Goal: Task Accomplishment & Management: Use online tool/utility

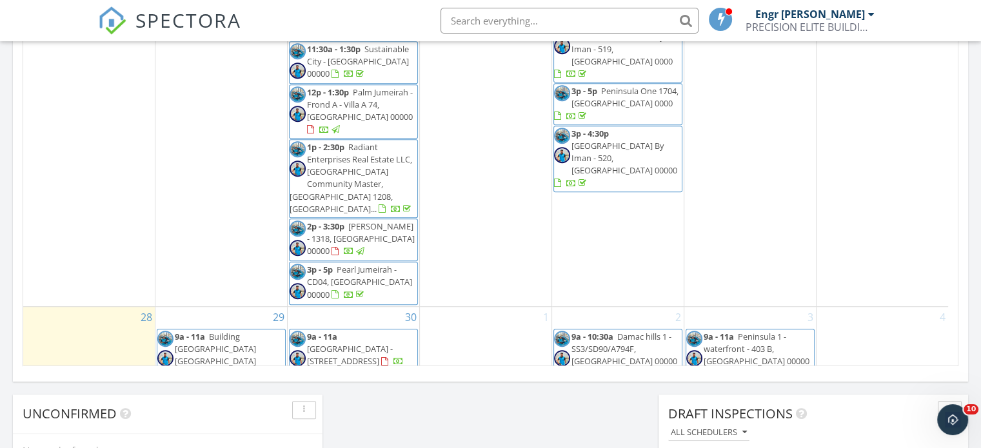
scroll to position [816, 0]
drag, startPoint x: 261, startPoint y: 95, endPoint x: 224, endPoint y: 129, distance: 49.8
click at [224, 332] on span "Building [GEOGRAPHIC_DATA] [GEOGRAPHIC_DATA] [GEOGRAPHIC_DATA] 708, [GEOGRAPHIC…" at bounding box center [215, 362] width 116 height 61
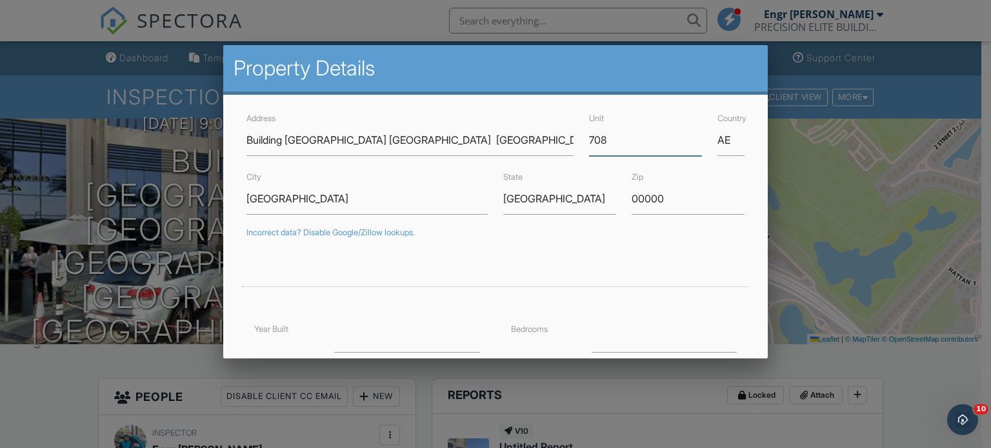
drag, startPoint x: 607, startPoint y: 146, endPoint x: 578, endPoint y: 146, distance: 28.4
click at [581, 146] on div "Unit 708" at bounding box center [645, 133] width 128 height 46
click at [119, 166] on div at bounding box center [495, 216] width 991 height 560
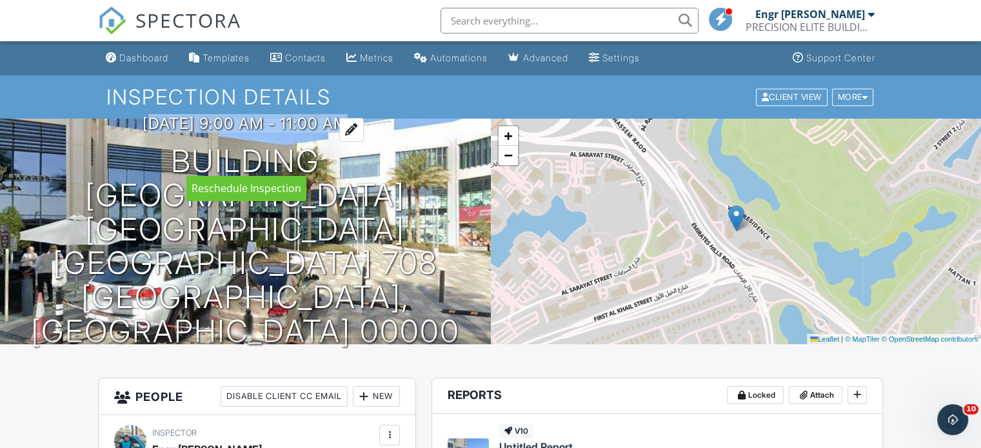
drag, startPoint x: 120, startPoint y: 154, endPoint x: 373, endPoint y: 164, distance: 253.0
click at [373, 164] on div "29/09/2025 9:00 am - 11:00 am Building A2 Vida Residences Emirates Hills Dubai …" at bounding box center [245, 232] width 491 height 234
copy h3 "29/09/2025 9:00 am - 11:00 am"
click at [126, 50] on link "Dashboard" at bounding box center [137, 58] width 73 height 24
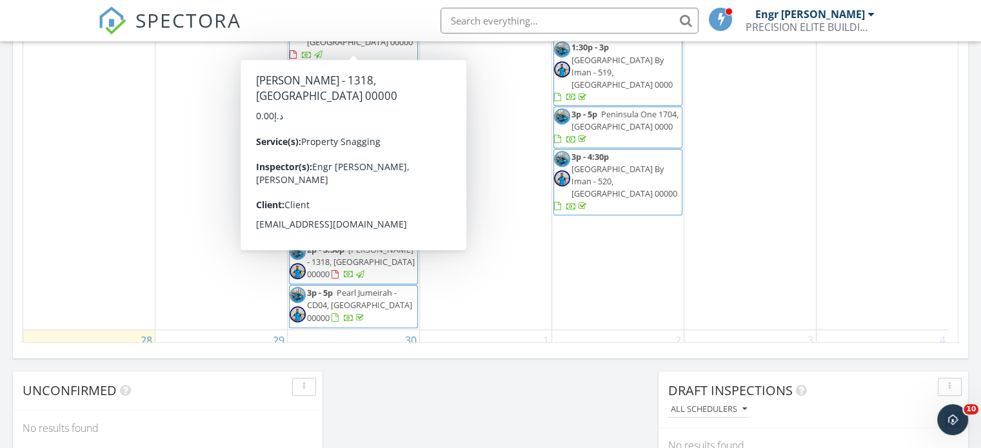
scroll to position [970, 0]
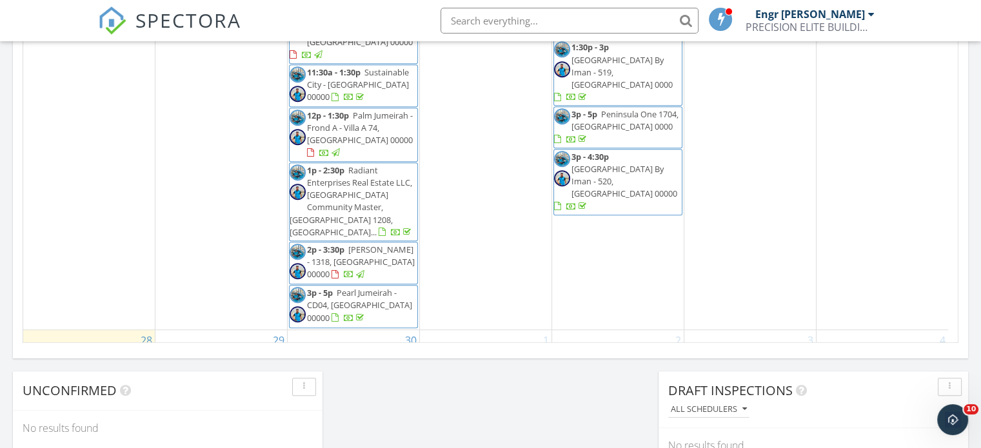
click at [199, 433] on span "AHAD Residences - 1808, Dubai 00000" at bounding box center [228, 451] width 106 height 36
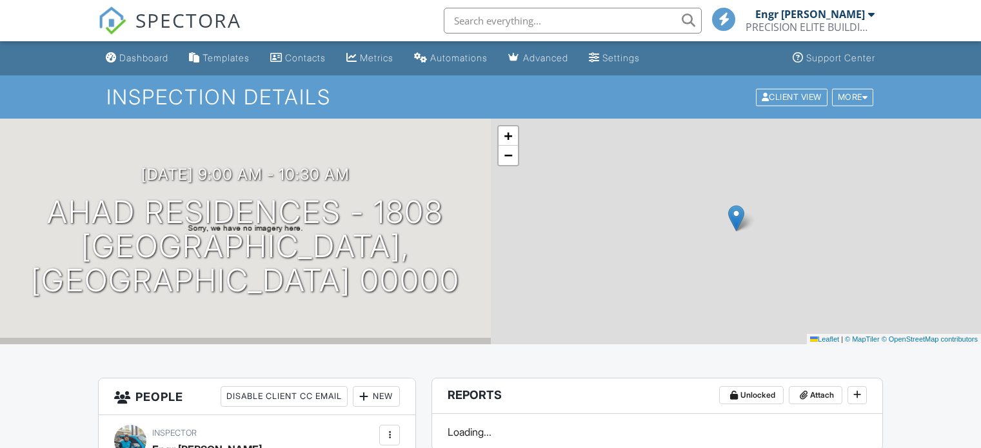
click at [52, 226] on h1 "AHAD Residences - 1808 [GEOGRAPHIC_DATA], [GEOGRAPHIC_DATA] 00000" at bounding box center [246, 246] width 450 height 102
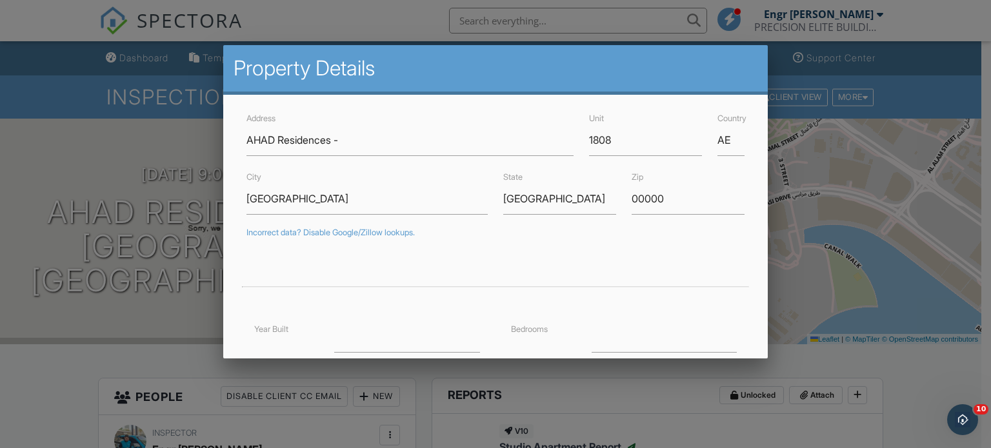
click at [82, 84] on div at bounding box center [495, 216] width 991 height 560
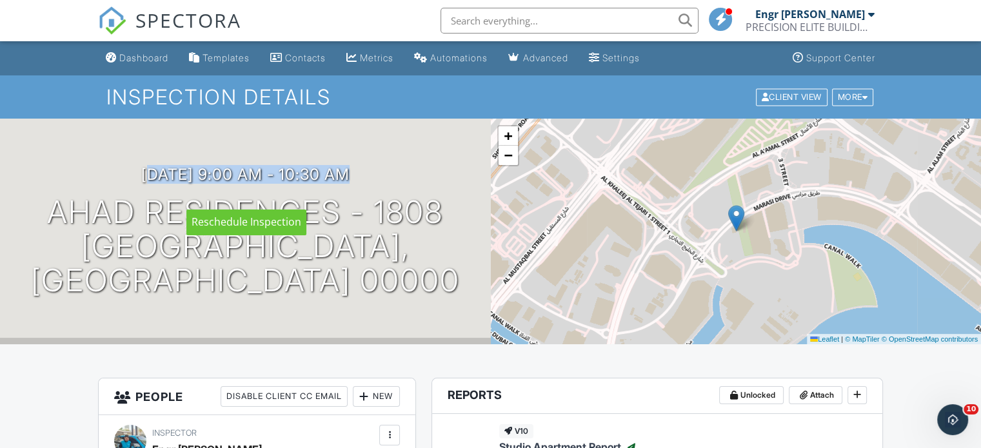
drag, startPoint x: 121, startPoint y: 190, endPoint x: 395, endPoint y: 198, distance: 274.2
click at [395, 198] on div "29/09/2025 9:00 am - 10:30 am AHAD Residences - 1808 Dubai, Dubai 00000" at bounding box center [245, 232] width 491 height 132
copy h3 "29/09/2025 9:00 am - 10:30 am"
click at [128, 61] on div "Dashboard" at bounding box center [143, 57] width 49 height 11
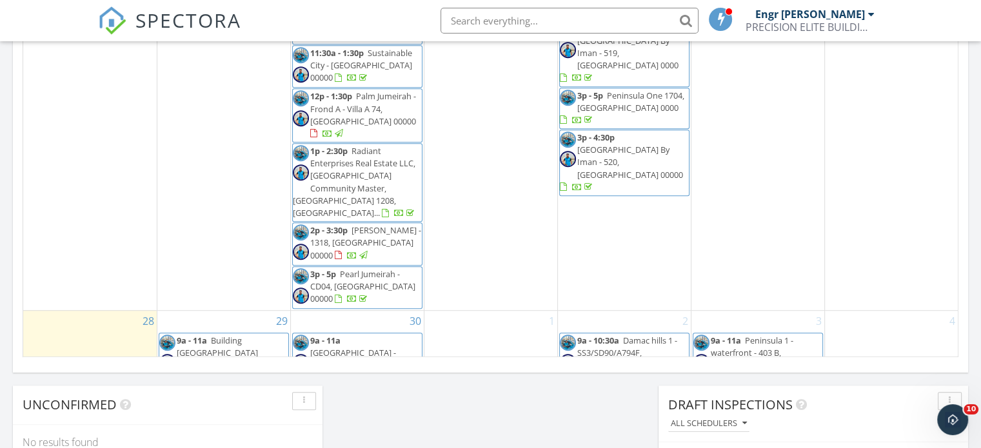
scroll to position [1016, 0]
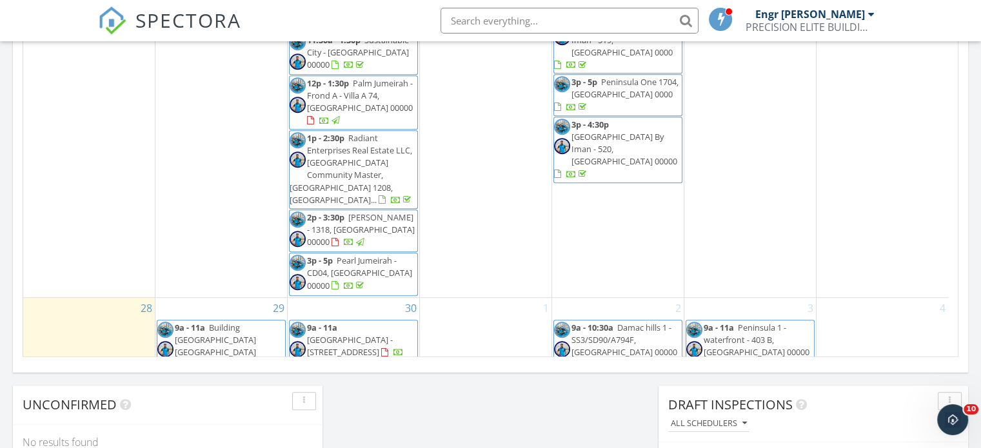
drag, startPoint x: 288, startPoint y: 211, endPoint x: 260, endPoint y: 204, distance: 28.5
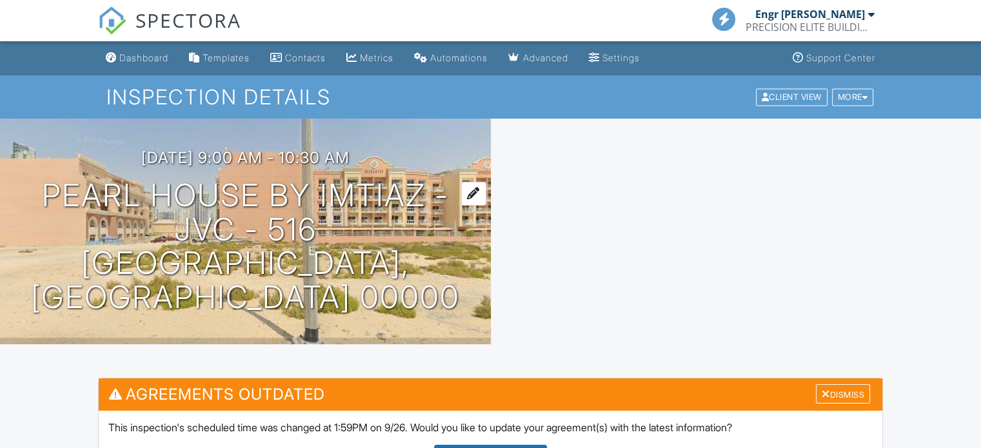
click at [103, 211] on h1 "Pearl House By Imtiaz - JVC - 516 Dubai, Dubai 00000" at bounding box center [246, 247] width 450 height 136
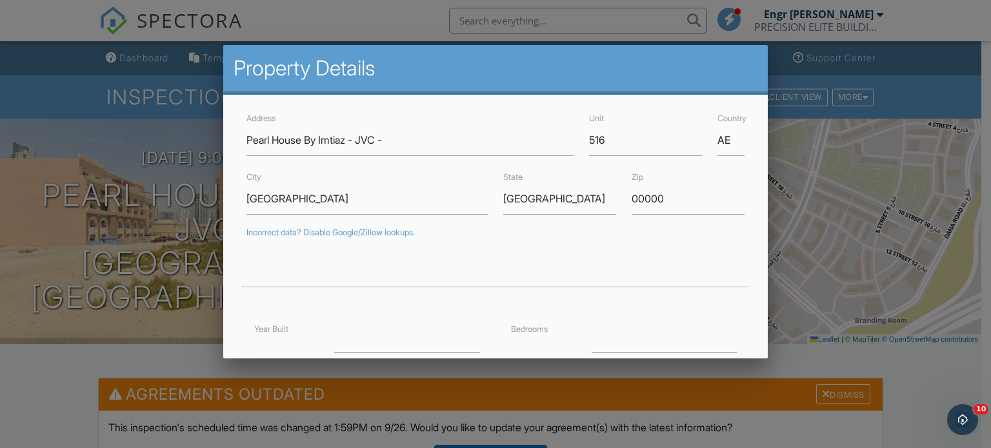
click at [136, 203] on div at bounding box center [495, 216] width 991 height 560
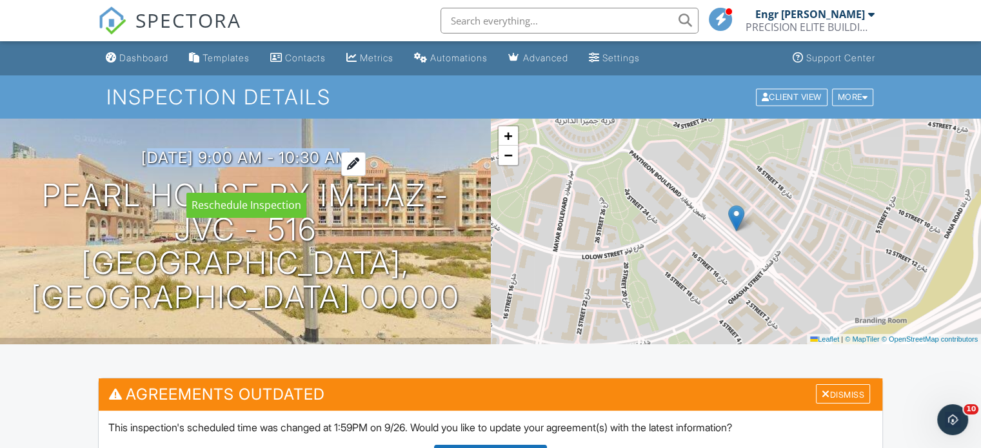
drag, startPoint x: 120, startPoint y: 177, endPoint x: 384, endPoint y: 171, distance: 263.8
click at [350, 166] on h3 "29/09/2025 9:00 am - 10:30 am" at bounding box center [245, 157] width 208 height 17
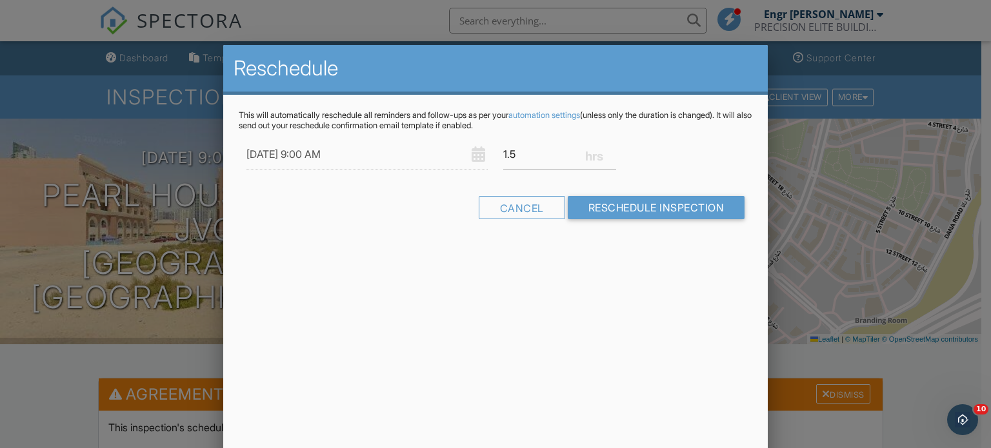
click at [160, 161] on div at bounding box center [495, 216] width 991 height 560
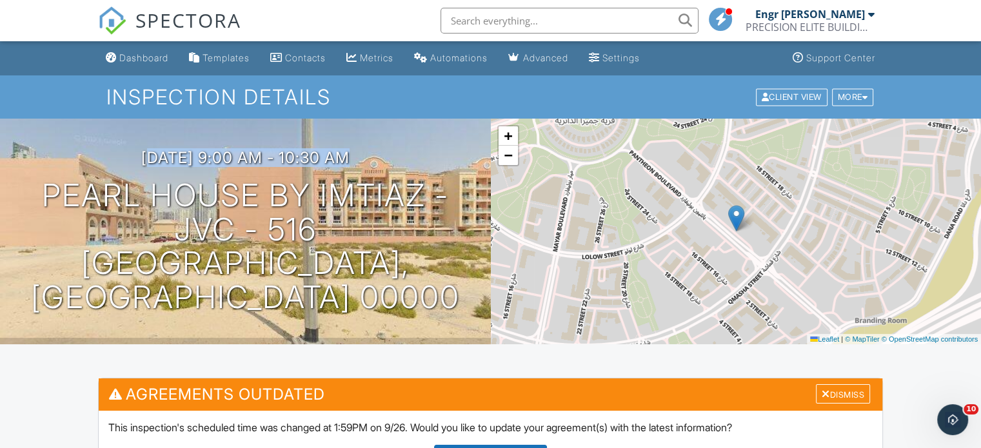
drag, startPoint x: 114, startPoint y: 172, endPoint x: 390, endPoint y: 175, distance: 276.0
click at [390, 175] on div "29/09/2025 9:00 am - 10:30 am Pearl House By Imtiaz - JVC - 516 Dubai, Dubai 00…" at bounding box center [245, 232] width 491 height 166
copy h3 "29/09/2025 9:00 am - 10:30 am"
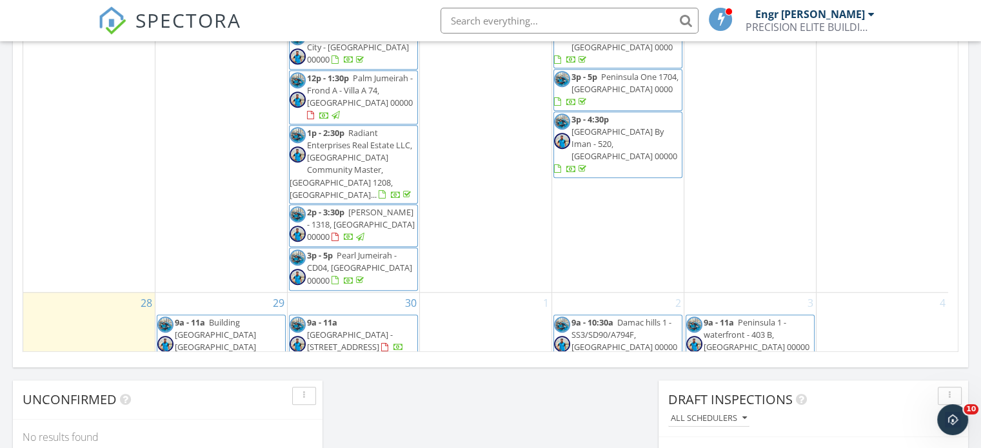
scroll to position [831, 0]
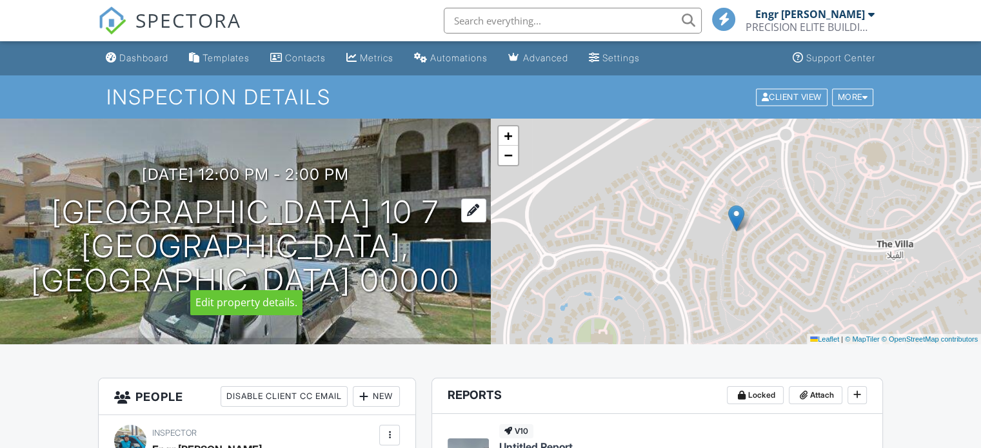
click at [110, 221] on h1 "Aldea Courtyard 10 7 Dubai, Dubai 00000" at bounding box center [246, 246] width 450 height 102
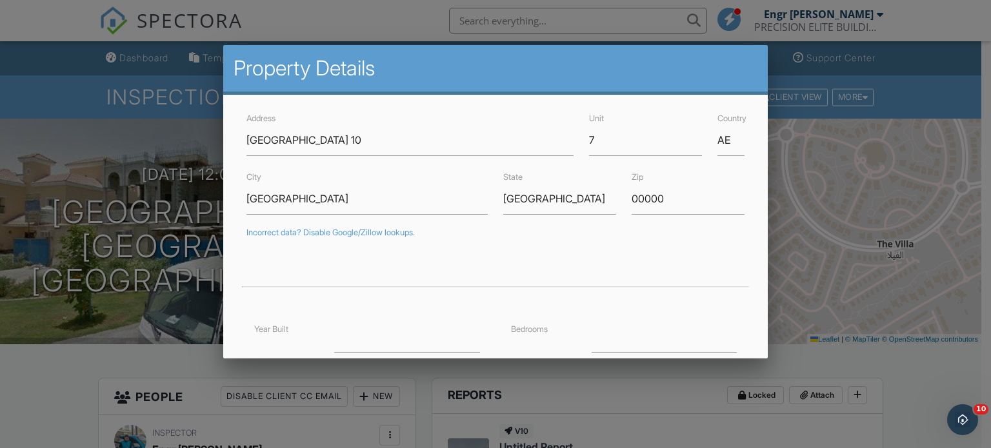
click at [146, 166] on div at bounding box center [495, 216] width 991 height 560
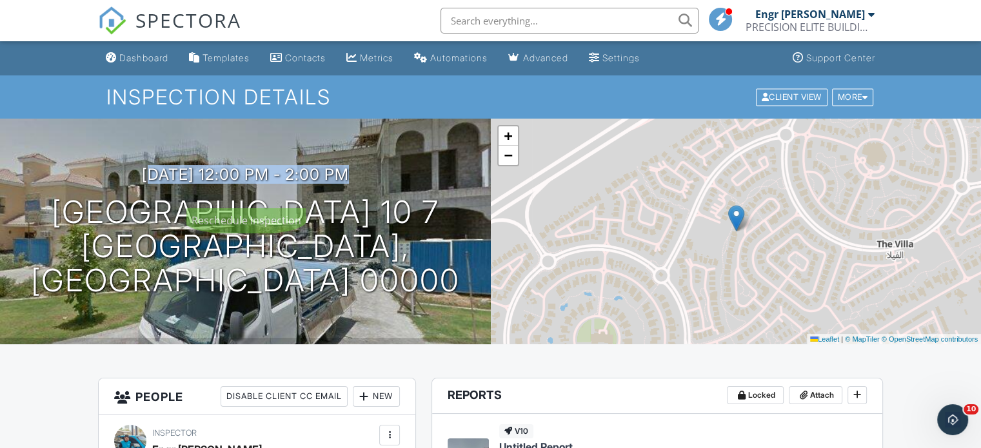
drag, startPoint x: 121, startPoint y: 190, endPoint x: 402, endPoint y: 195, distance: 280.6
click at [402, 195] on div "29/09/2025 12:00 pm - 2:00 pm Aldea Courtyard 10 7 Dubai, Dubai 00000" at bounding box center [245, 232] width 491 height 132
copy h3 "29/09/2025 12:00 pm - 2:00 pm"
click at [130, 63] on div "Dashboard" at bounding box center [143, 57] width 49 height 11
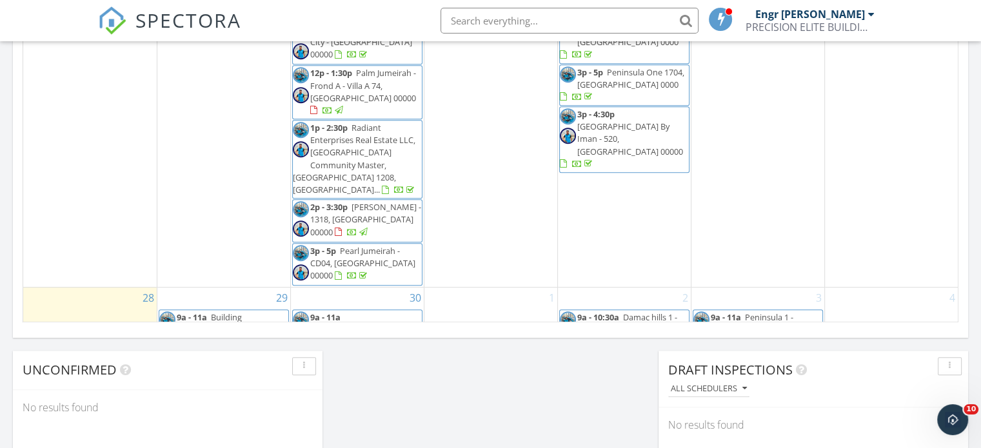
scroll to position [1016, 0]
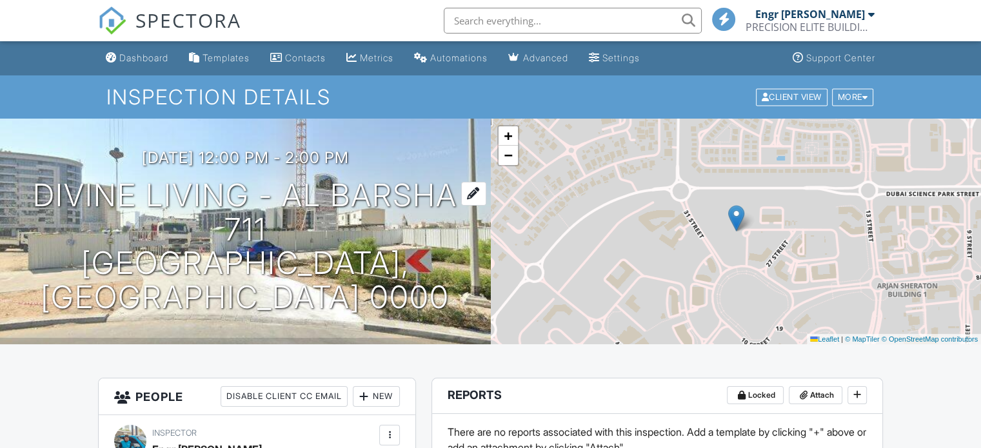
click at [88, 216] on h1 "Divine living - Al Barsha 711 [GEOGRAPHIC_DATA], [GEOGRAPHIC_DATA] 0000" at bounding box center [246, 247] width 450 height 136
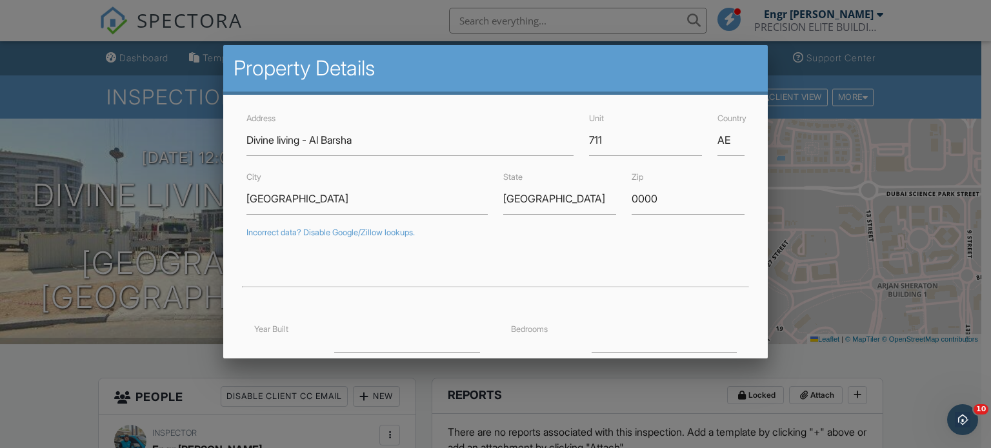
click at [170, 181] on div at bounding box center [495, 216] width 991 height 560
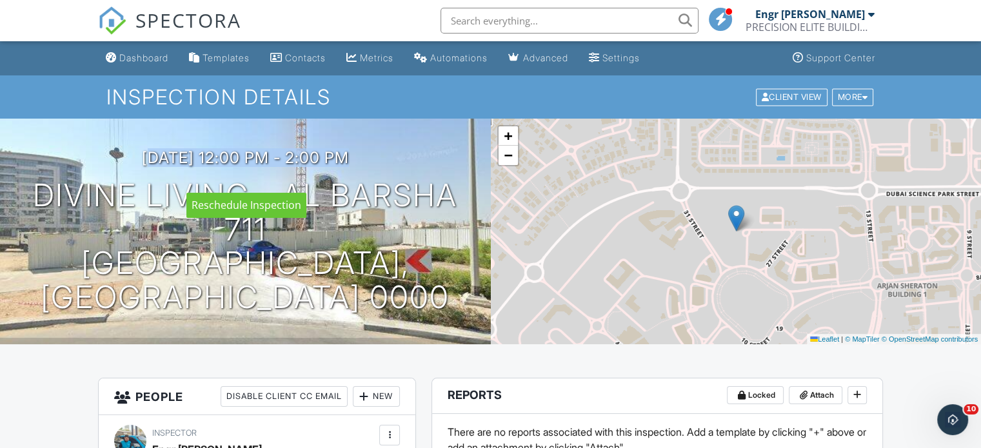
drag, startPoint x: 121, startPoint y: 179, endPoint x: 399, endPoint y: 188, distance: 278.7
click at [399, 188] on div "29/09/2025 12:00 pm - 2:00 pm Divine living - Al Barsha 711 Dubai, Dubai 0000" at bounding box center [245, 232] width 491 height 166
copy h3 "29/09/2025 12:00 pm - 2:00 pm"
click at [137, 53] on div "Dashboard" at bounding box center [143, 57] width 49 height 11
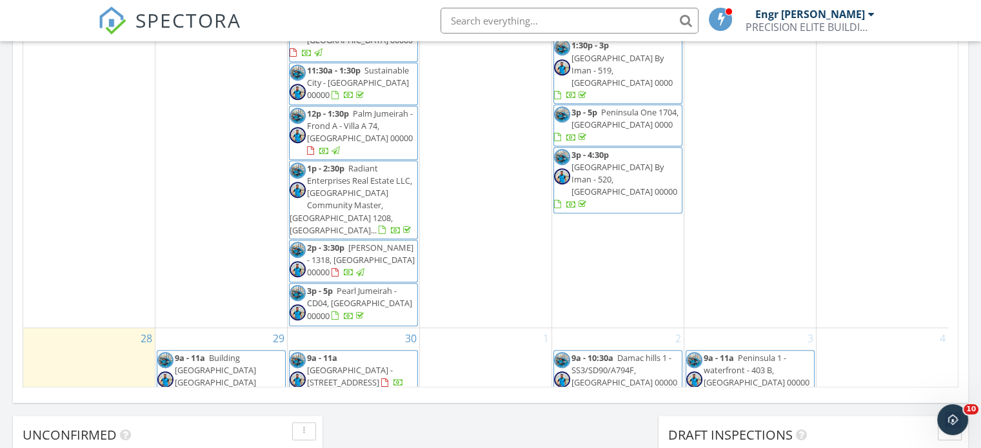
scroll to position [796, 0]
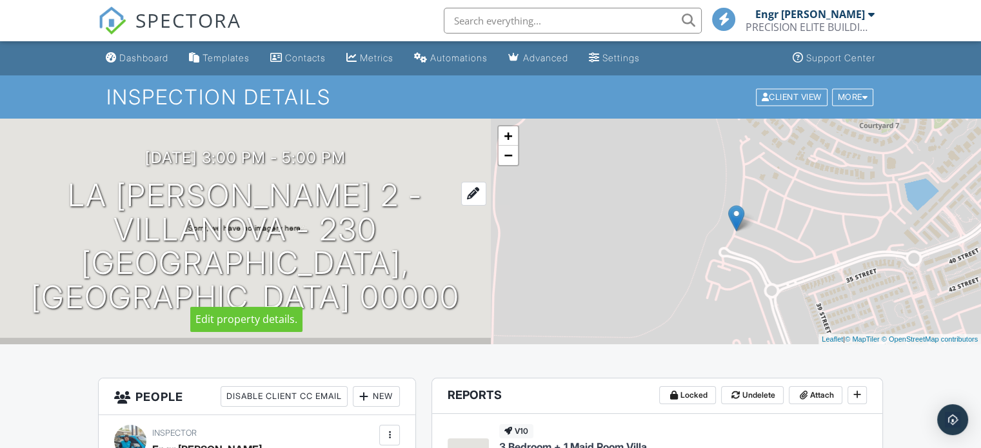
click at [133, 212] on h1 "La [PERSON_NAME] 2 - Villanova - 230 [GEOGRAPHIC_DATA], [GEOGRAPHIC_DATA] 00000" at bounding box center [246, 247] width 450 height 136
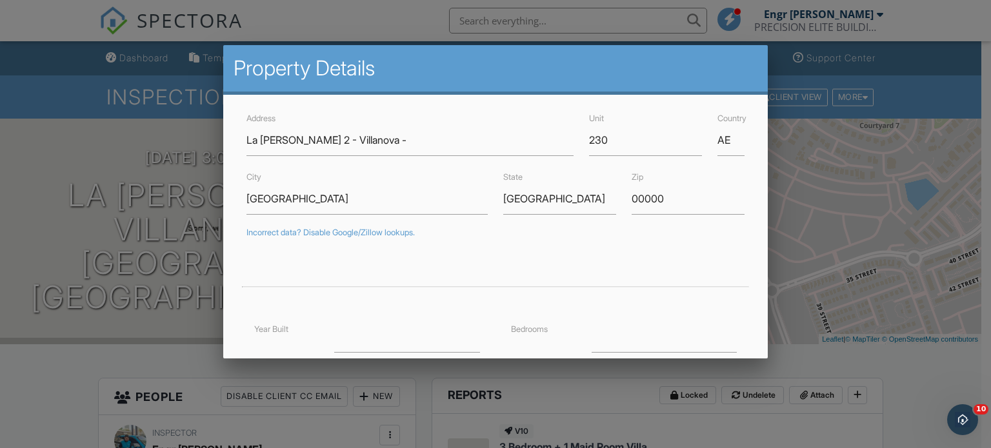
click at [129, 157] on div at bounding box center [495, 216] width 991 height 560
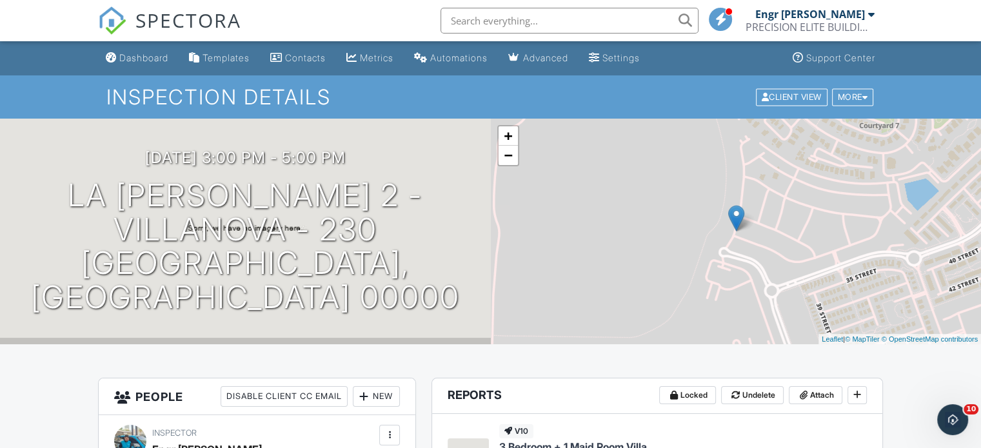
drag, startPoint x: 123, startPoint y: 175, endPoint x: 422, endPoint y: 143, distance: 301.6
click at [422, 143] on div "29/09/2025 3:00 pm - 5:00 pm La Violeta 2 - Villanova - 230 Dubai, Dubai 00000" at bounding box center [245, 232] width 491 height 226
copy h3 "29/09/2025 3:00 pm - 5:00 pm"
click at [117, 54] on link "Dashboard" at bounding box center [137, 58] width 73 height 24
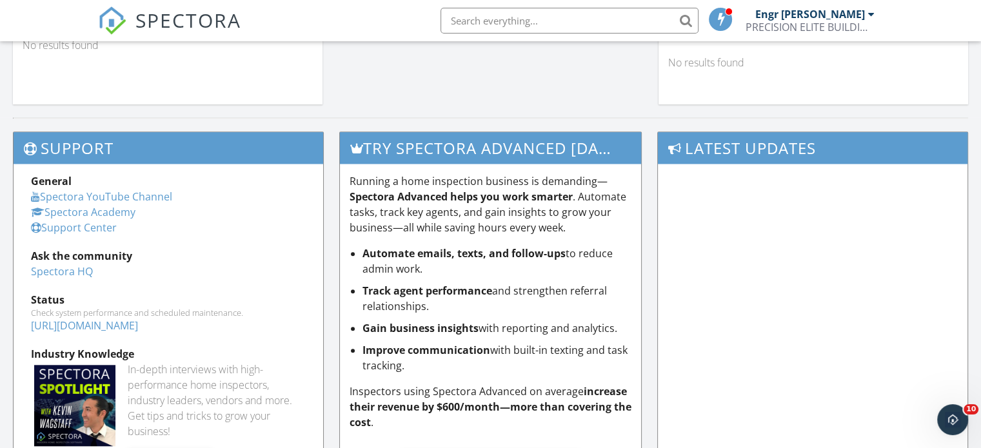
scroll to position [1243, 0]
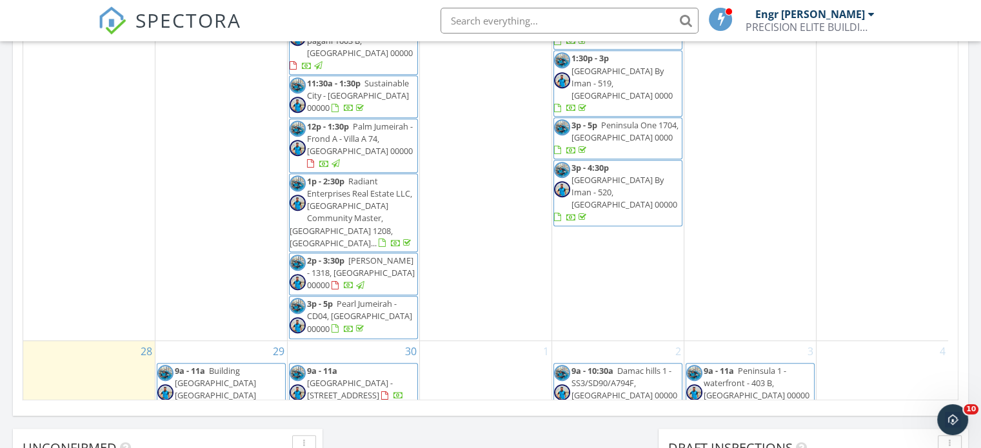
scroll to position [782, 0]
